Goal: Use online tool/utility

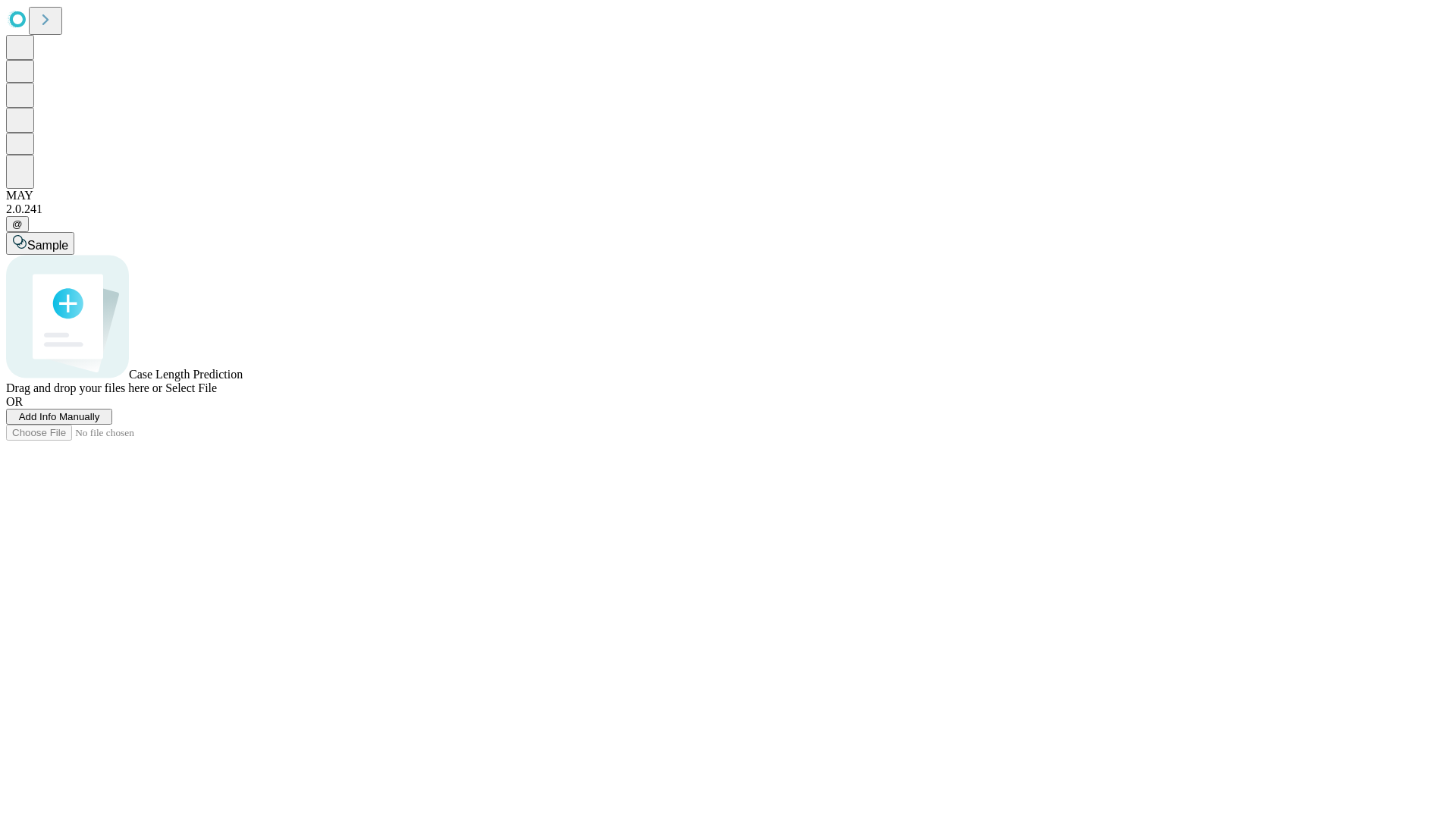
click at [100, 422] on span "Add Info Manually" at bounding box center [60, 417] width 81 height 11
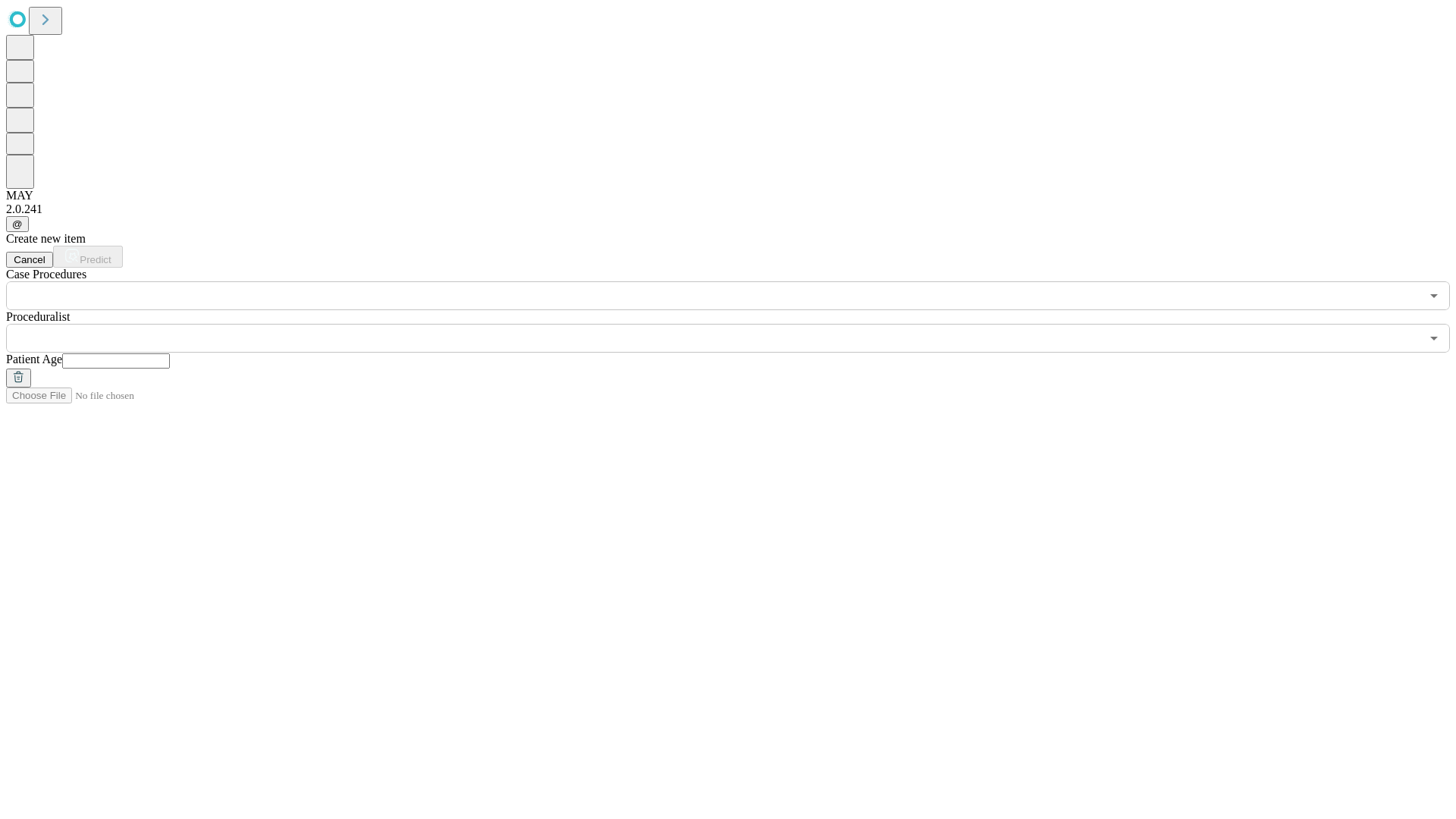
click at [170, 353] on input "text" at bounding box center [116, 361] width 108 height 15
type input "**"
click at [739, 324] on input "text" at bounding box center [713, 338] width 1415 height 29
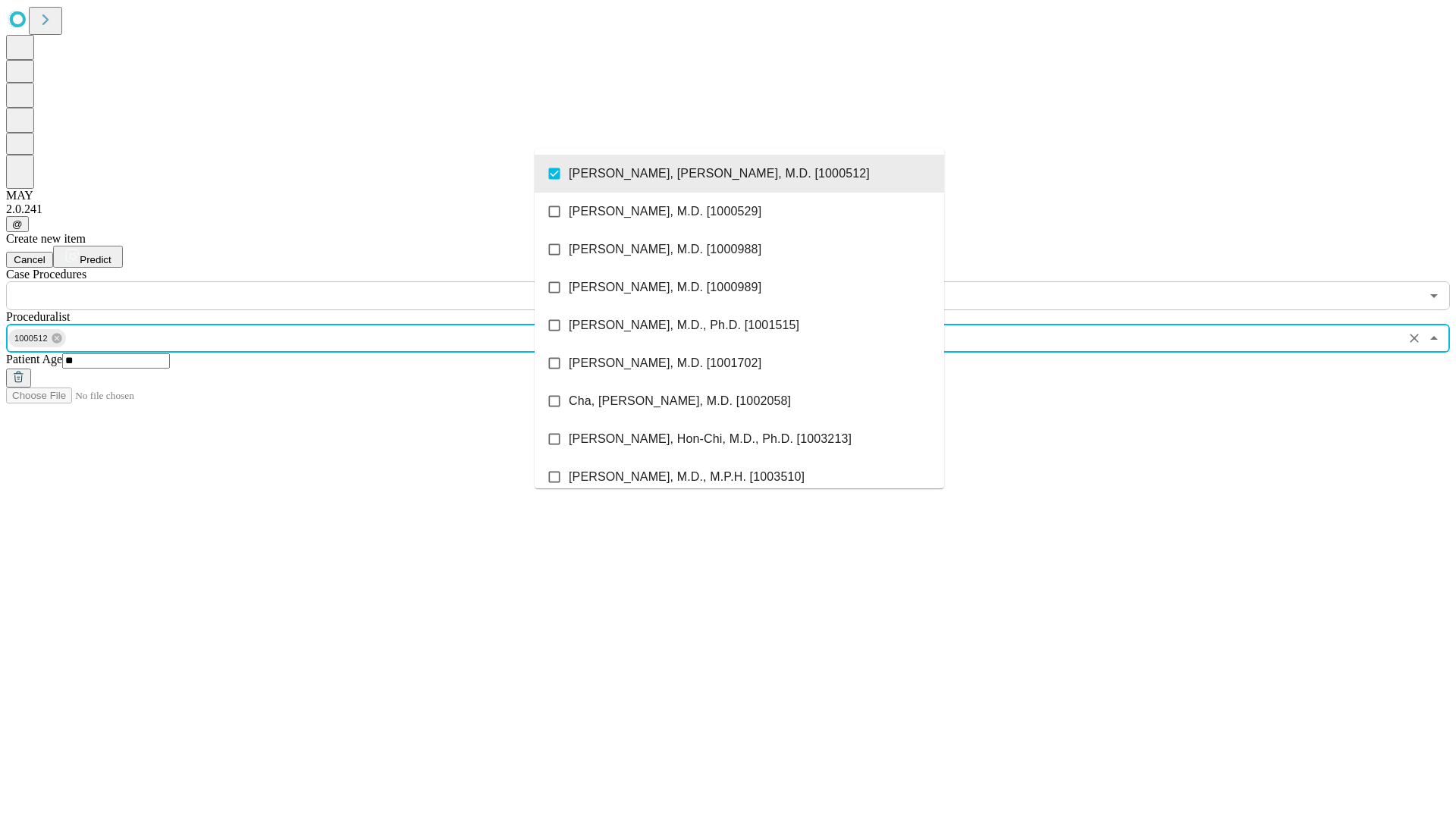
click at [318, 282] on input "text" at bounding box center [713, 295] width 1415 height 29
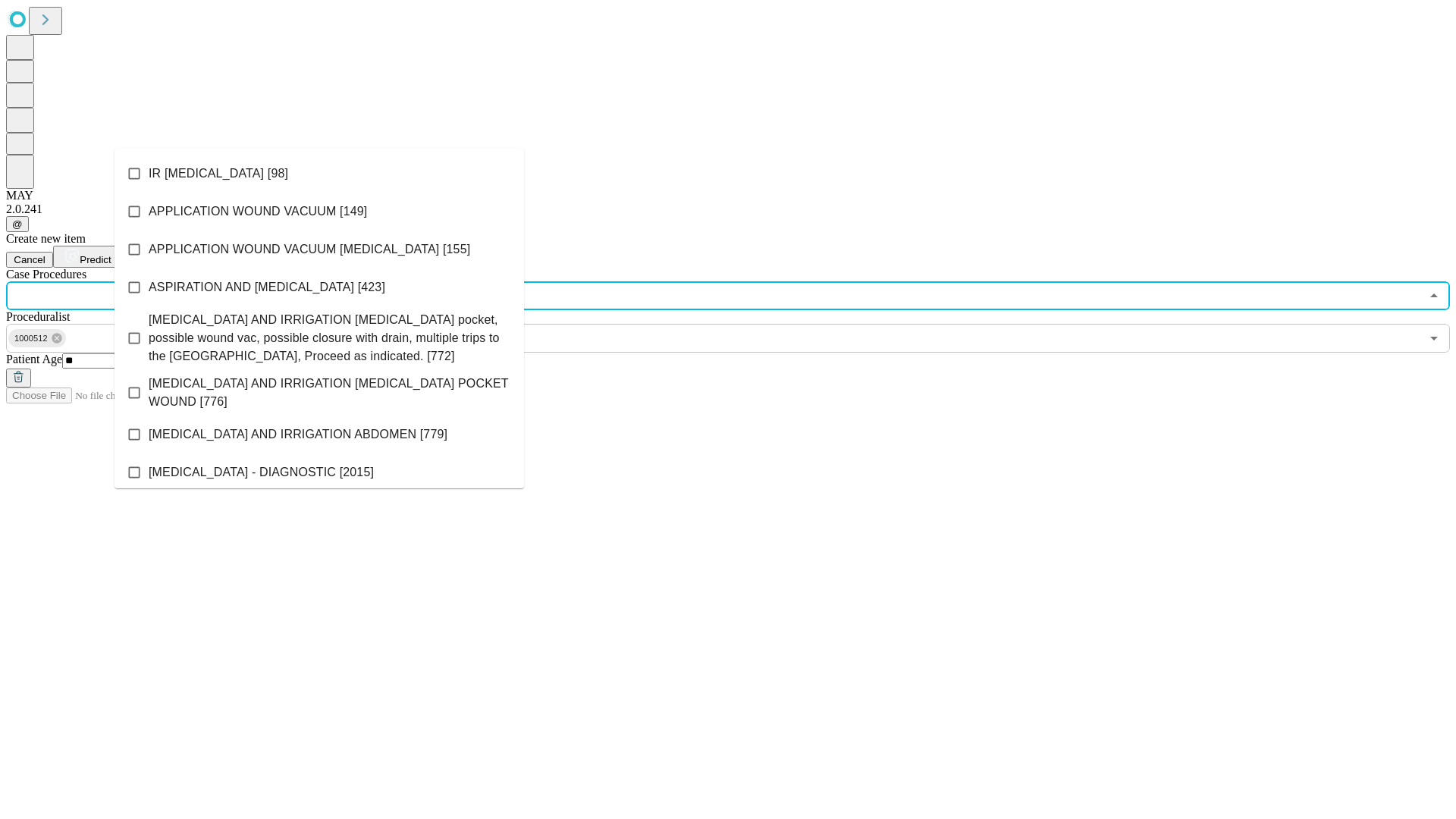
click at [319, 174] on li "IR [MEDICAL_DATA] [98]" at bounding box center [318, 173] width 410 height 38
click at [110, 254] on span "Predict" at bounding box center [96, 260] width 31 height 11
